Goal: Information Seeking & Learning: Learn about a topic

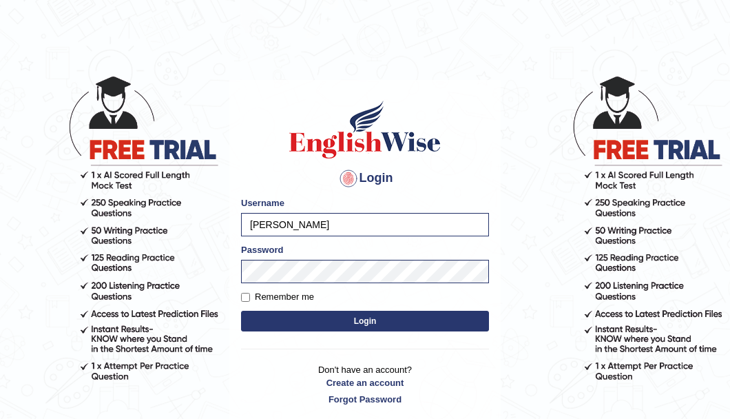
drag, startPoint x: 0, startPoint y: 0, endPoint x: 240, endPoint y: 222, distance: 326.6
click at [240, 222] on div "Login Please fix the following errors: Username emelita Password Remember me Lo…" at bounding box center [364, 252] width 271 height 345
type input "gabriel_05"
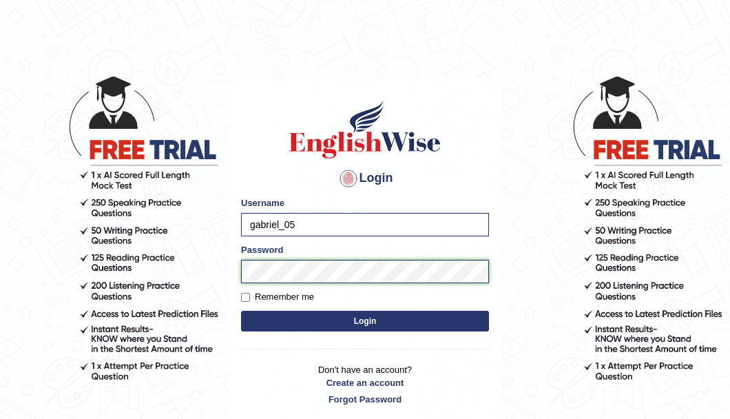
click at [191, 259] on body "Login Please fix the following errors: Username gabriel_05 Password Remember me…" at bounding box center [365, 246] width 730 height 419
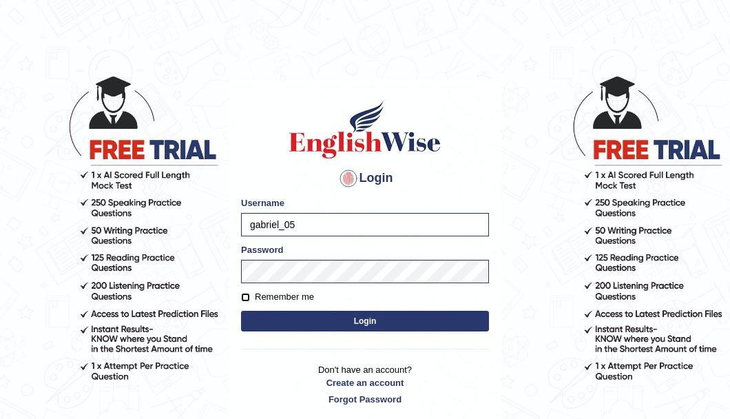
click at [249, 296] on input "Remember me" at bounding box center [245, 297] width 9 height 9
checkbox input "true"
click at [398, 327] on button "Login" at bounding box center [365, 321] width 248 height 21
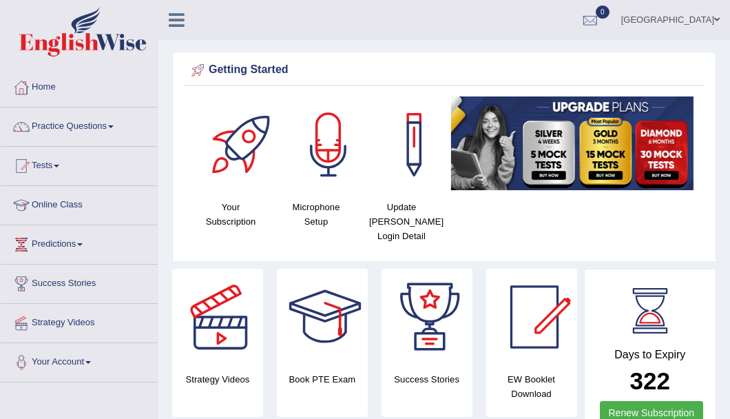
click at [51, 169] on link "Tests" at bounding box center [79, 164] width 157 height 34
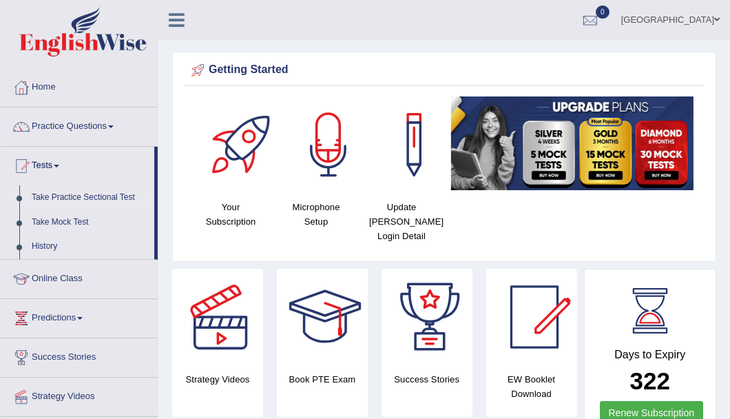
click at [49, 196] on link "Take Practice Sectional Test" at bounding box center [89, 197] width 129 height 25
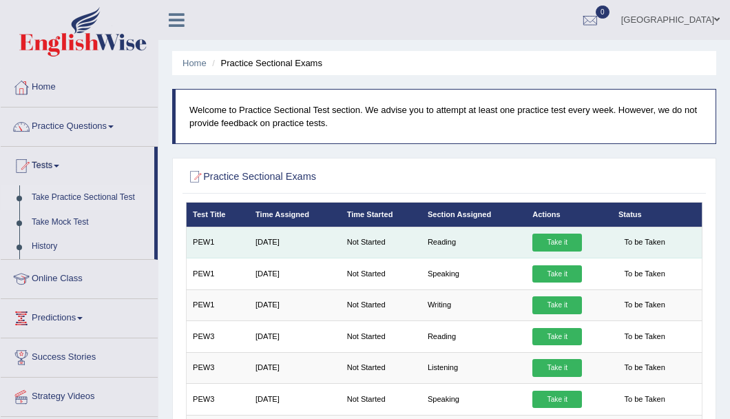
click at [565, 240] on link "Take it" at bounding box center [557, 243] width 50 height 18
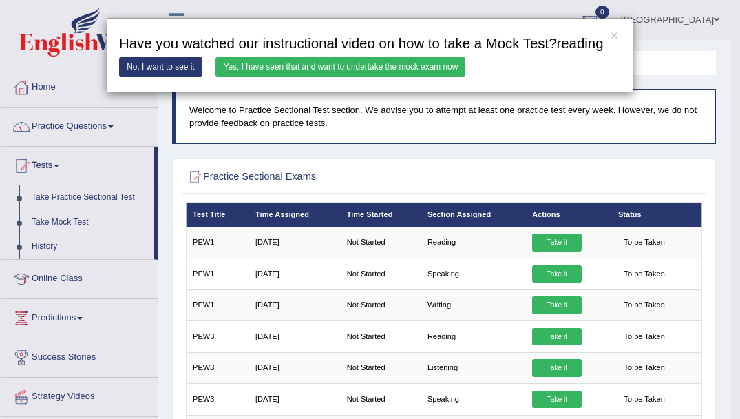
click at [313, 68] on link "Yes, I have seen that and want to undertake the mock exam now" at bounding box center [341, 67] width 250 height 20
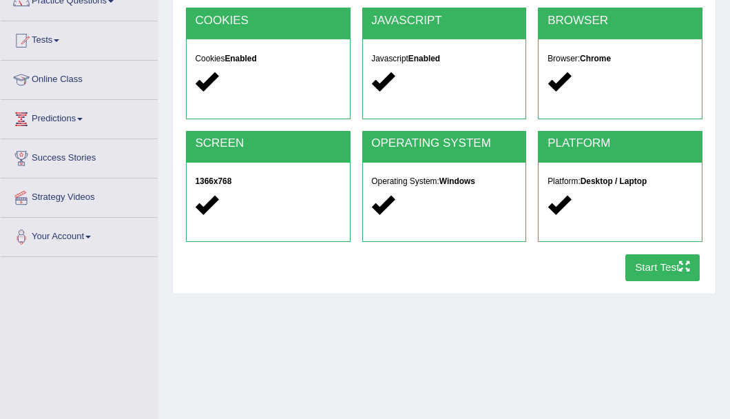
scroll to position [138, 0]
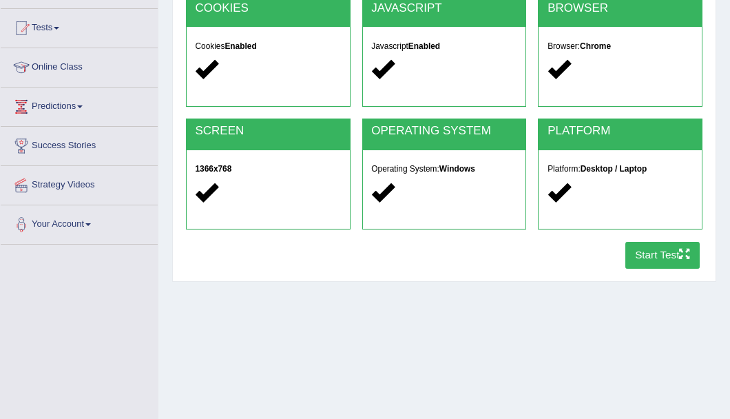
click at [642, 254] on button "Start Test" at bounding box center [662, 255] width 75 height 27
click at [643, 255] on button "Start Test" at bounding box center [662, 255] width 75 height 27
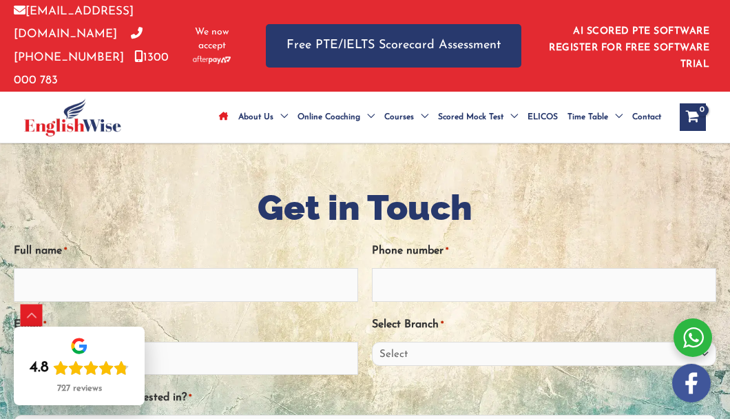
scroll to position [3125, 0]
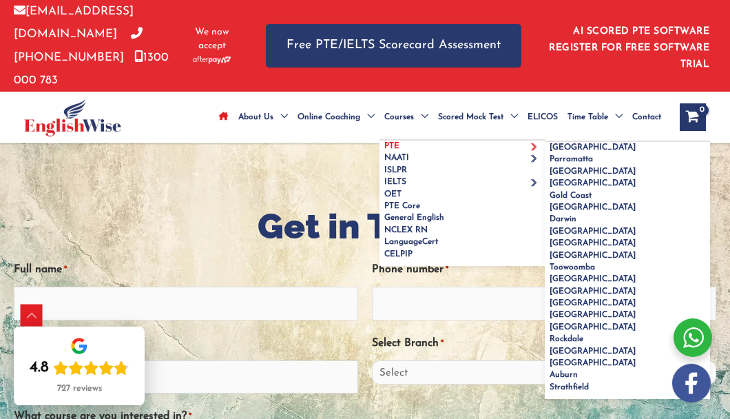
click at [393, 147] on span "PTE" at bounding box center [391, 146] width 15 height 8
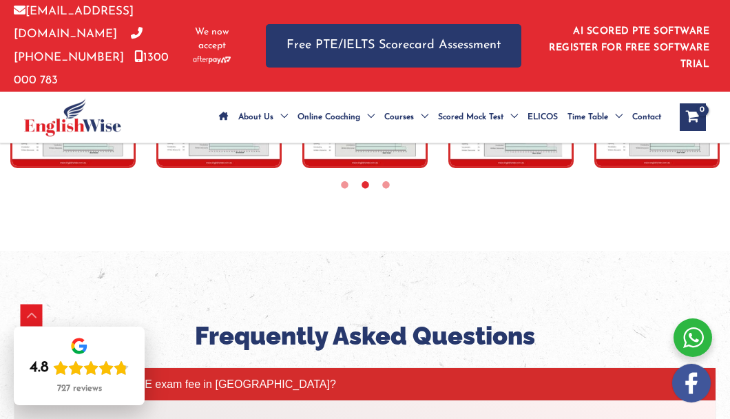
scroll to position [4603, 0]
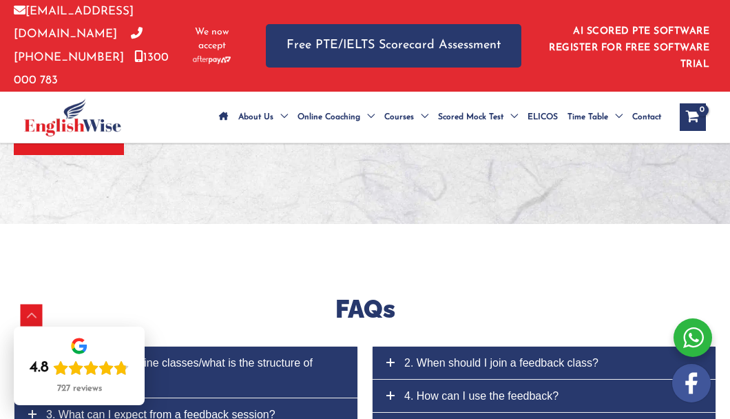
scroll to position [6162, 0]
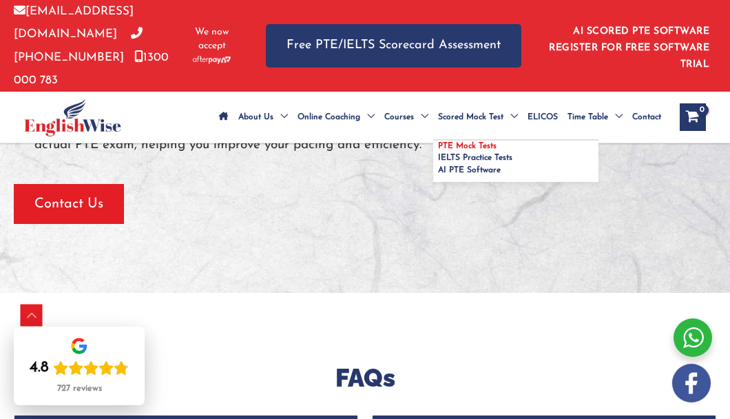
click at [466, 145] on span "PTE Mock Tests" at bounding box center [467, 146] width 59 height 8
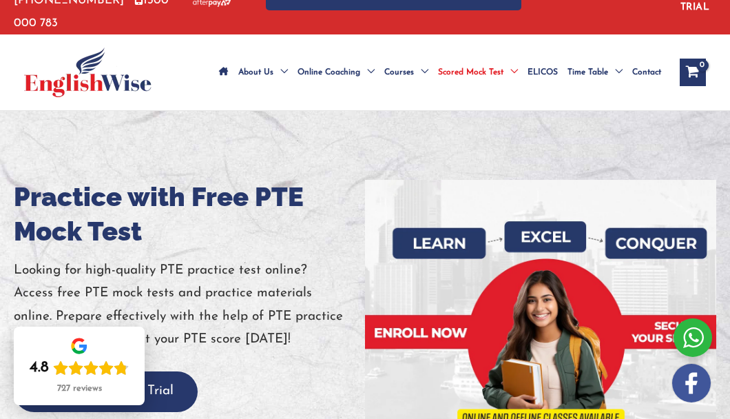
scroll to position [138, 0]
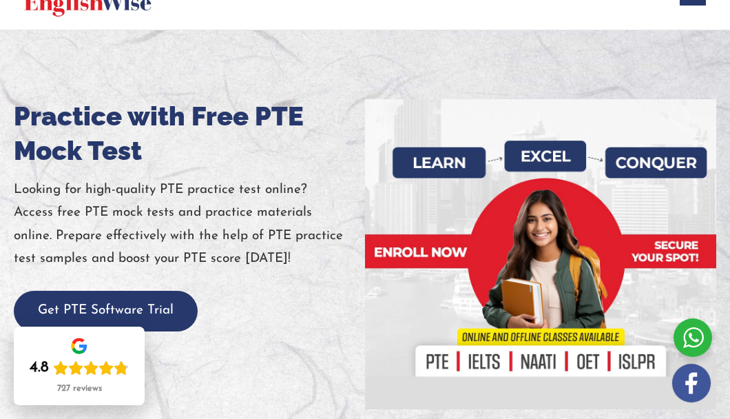
click at [431, 362] on div at bounding box center [540, 254] width 351 height 310
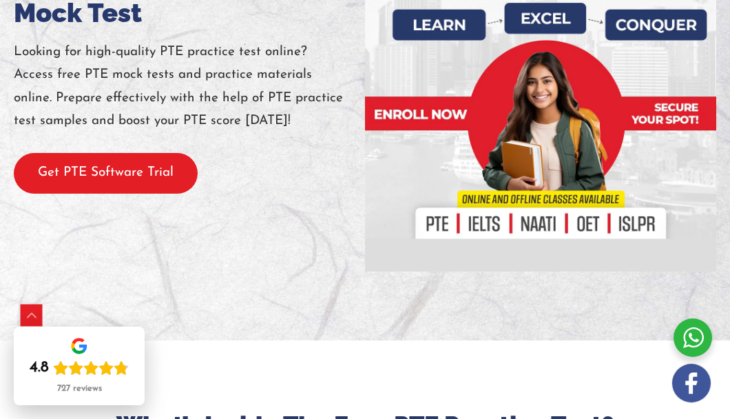
click at [70, 171] on button "Get PTE Software Trial" at bounding box center [106, 173] width 184 height 41
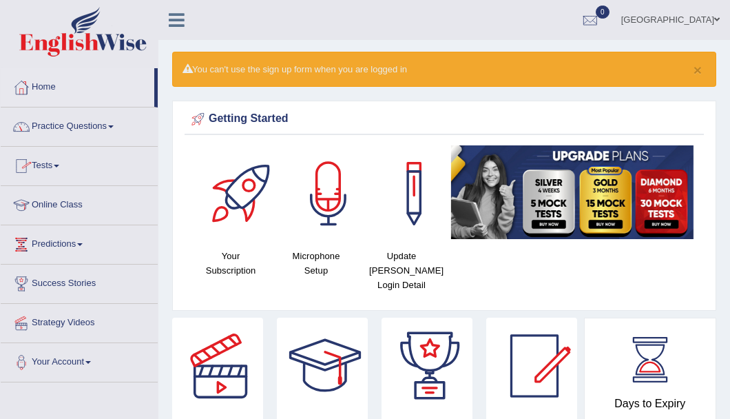
click at [50, 167] on link "Tests" at bounding box center [79, 164] width 157 height 34
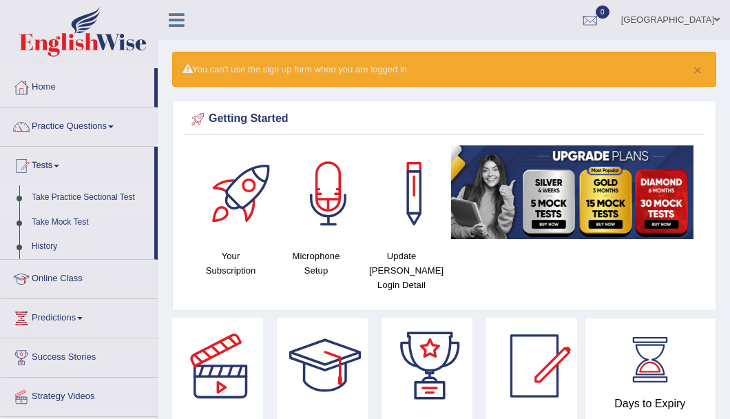
click at [63, 200] on link "Take Practice Sectional Test" at bounding box center [89, 197] width 129 height 25
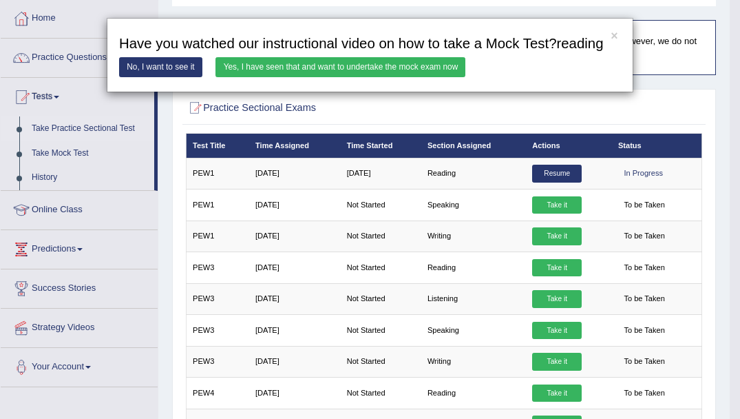
click at [435, 72] on link "Yes, I have seen that and want to undertake the mock exam now" at bounding box center [341, 67] width 250 height 20
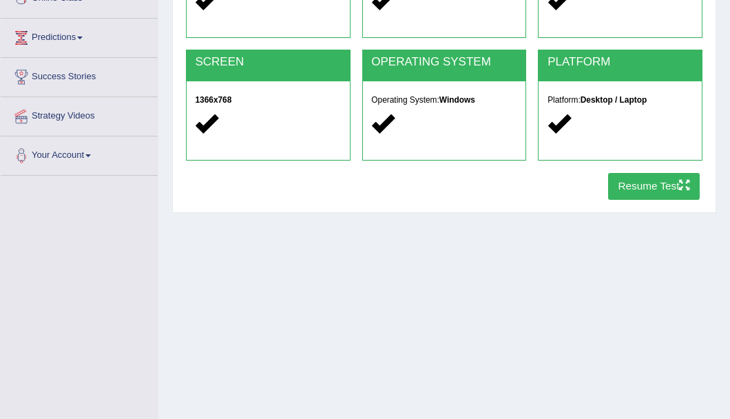
click at [659, 191] on button "Resume Test" at bounding box center [654, 186] width 92 height 27
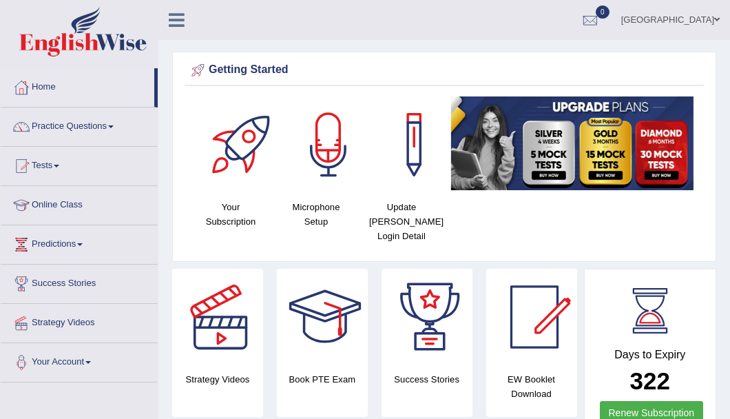
click at [61, 167] on link "Tests" at bounding box center [79, 164] width 157 height 34
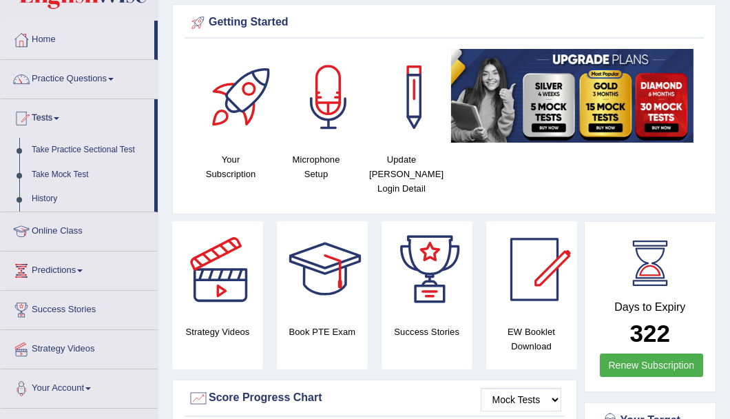
scroll to position [69, 0]
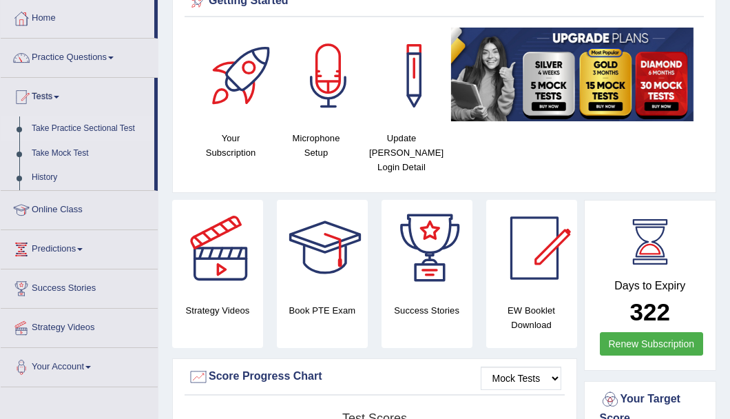
click at [104, 132] on link "Take Practice Sectional Test" at bounding box center [89, 128] width 129 height 25
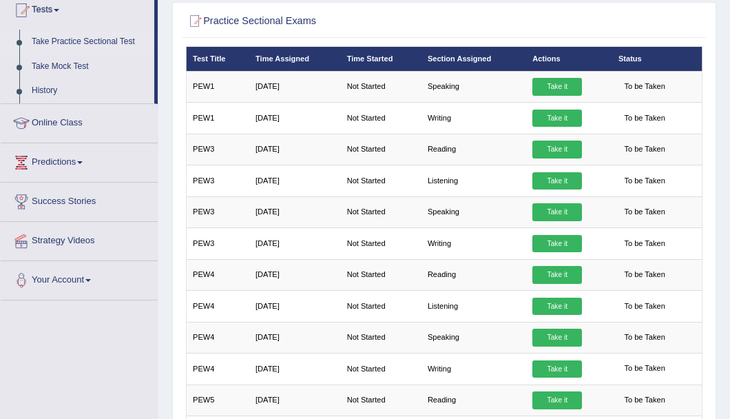
click at [91, 280] on span at bounding box center [88, 280] width 6 height 3
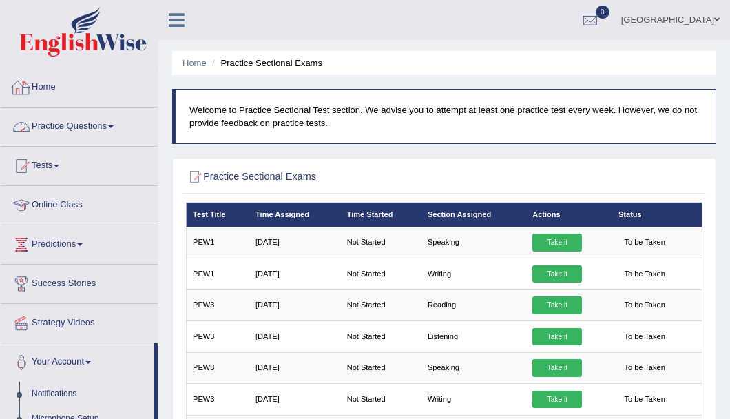
click at [47, 86] on link "Home" at bounding box center [79, 85] width 157 height 34
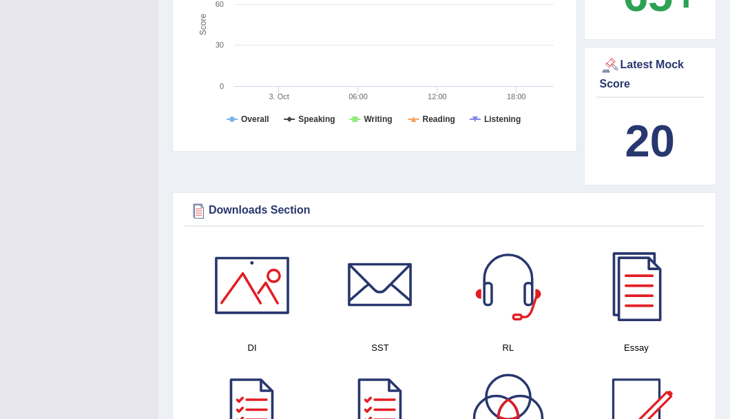
scroll to position [551, 0]
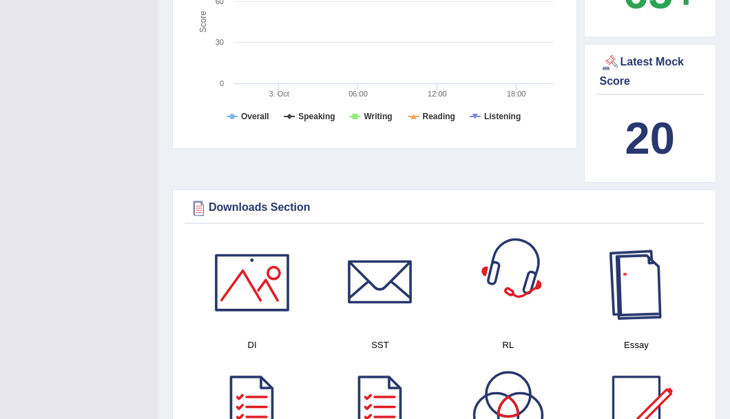
click at [640, 276] on div at bounding box center [636, 282] width 96 height 96
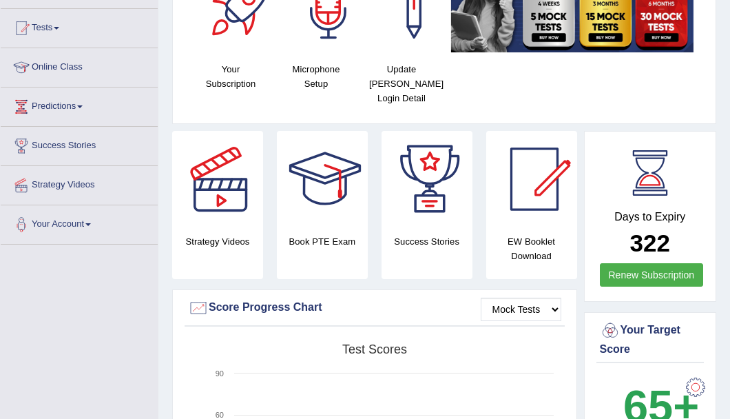
scroll to position [0, 0]
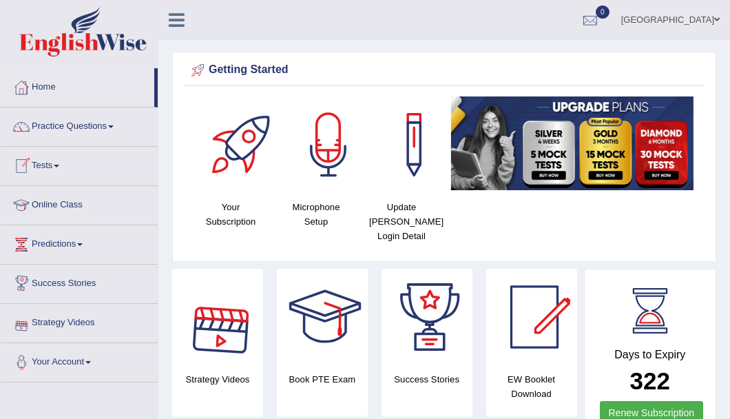
click at [48, 169] on link "Tests" at bounding box center [79, 164] width 157 height 34
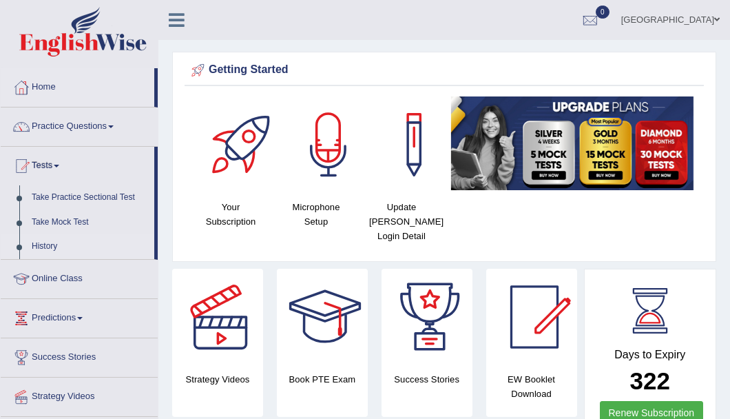
click at [41, 246] on link "History" at bounding box center [89, 246] width 129 height 25
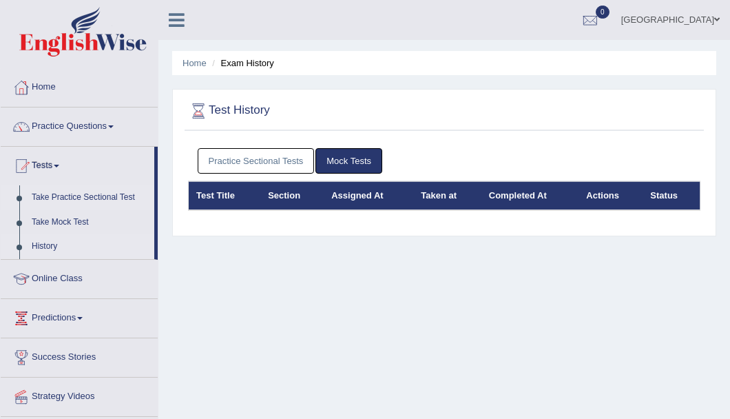
click at [96, 196] on link "Take Practice Sectional Test" at bounding box center [89, 197] width 129 height 25
